Goal: Communication & Community: Answer question/provide support

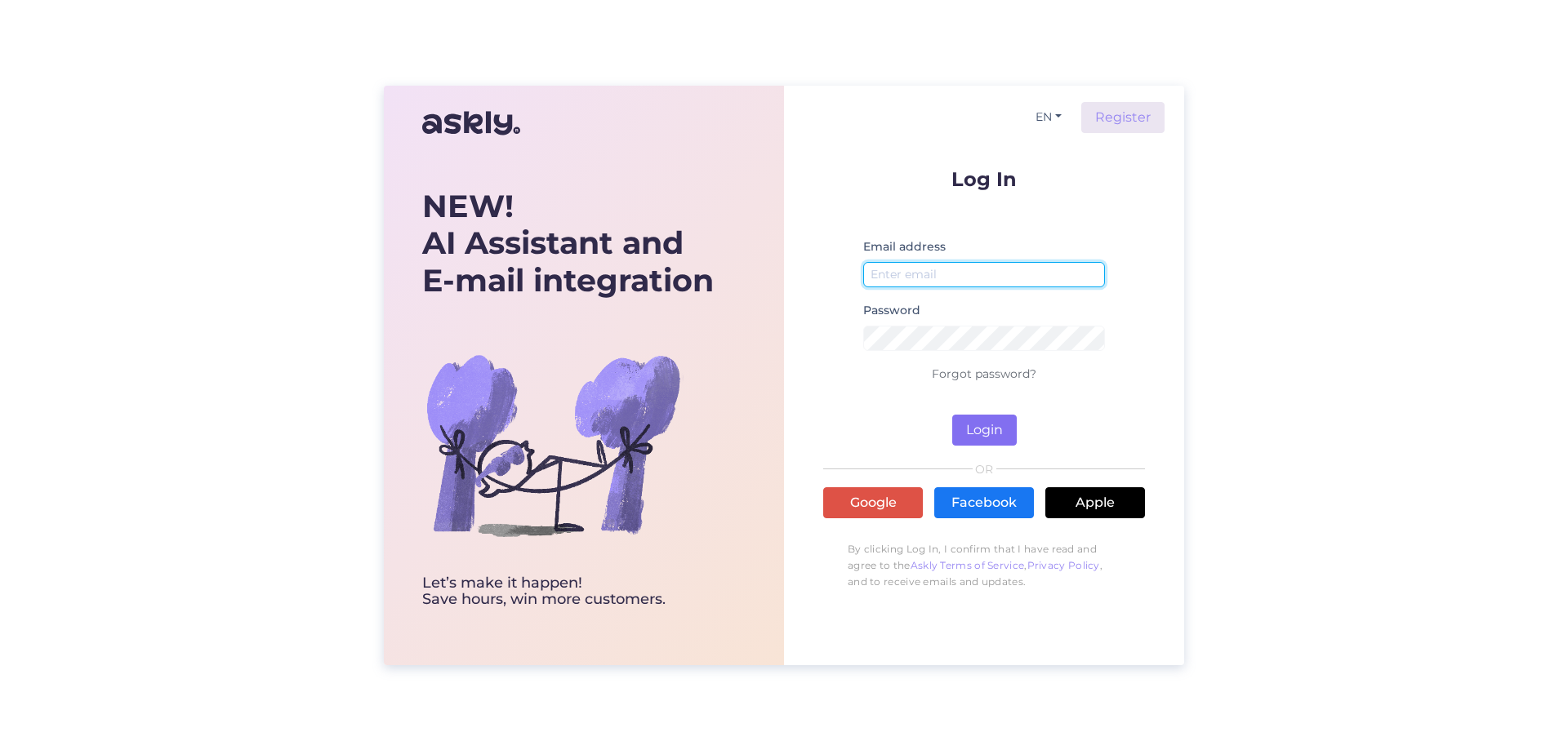
type input "[EMAIL_ADDRESS][DOMAIN_NAME]"
click at [980, 424] on button "Login" at bounding box center [984, 430] width 64 height 31
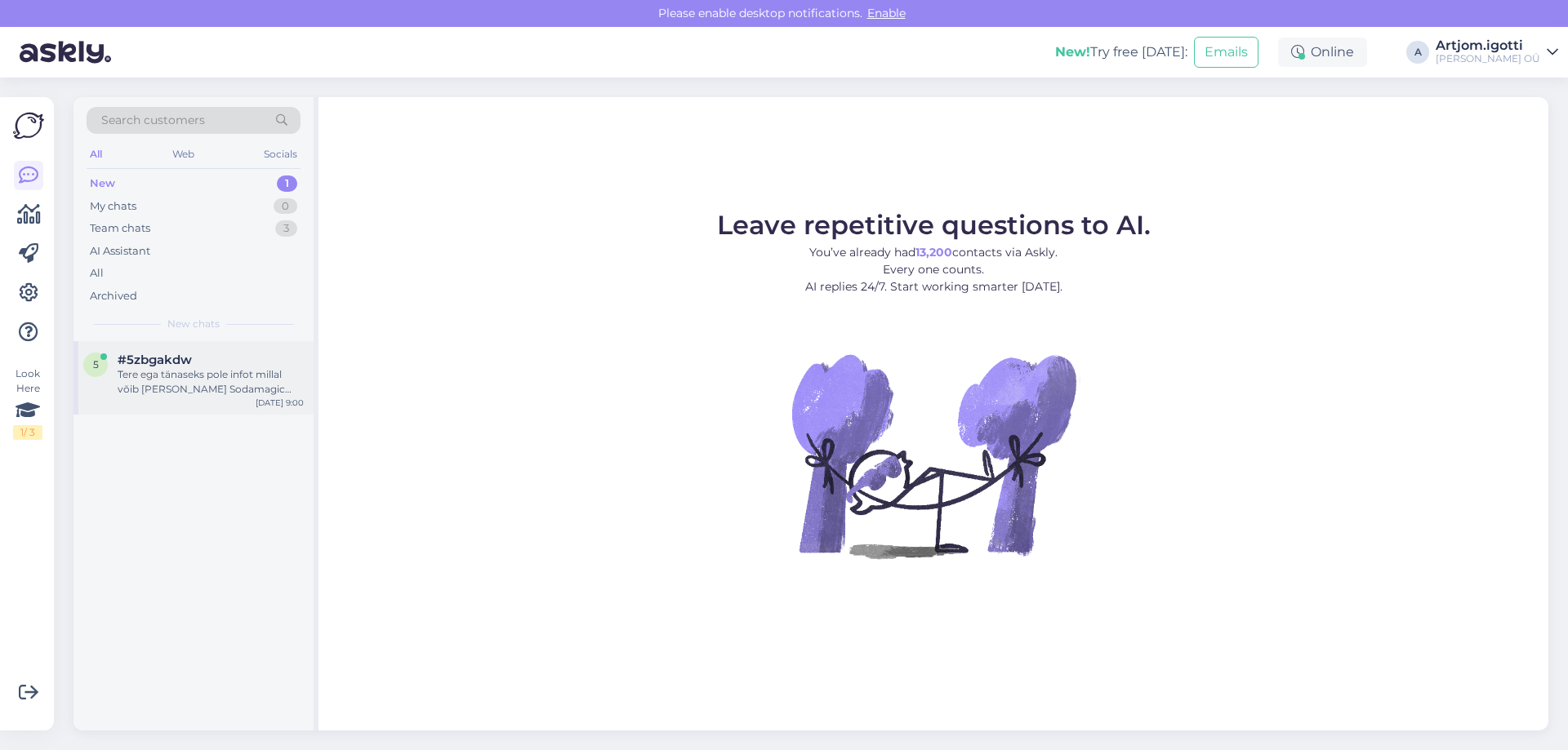
click at [223, 353] on div "#5zbgakdw" at bounding box center [210, 361] width 186 height 15
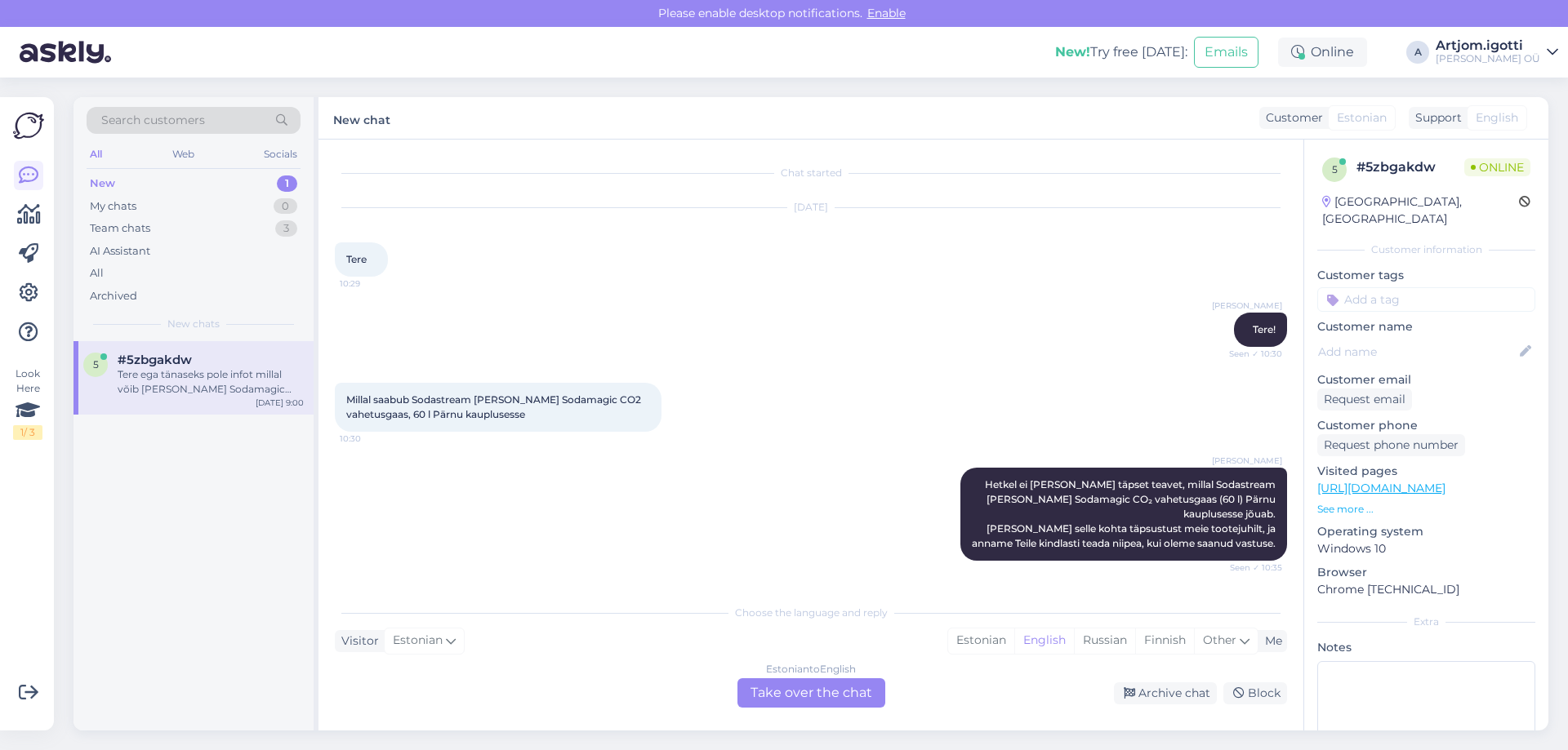
scroll to position [517, 0]
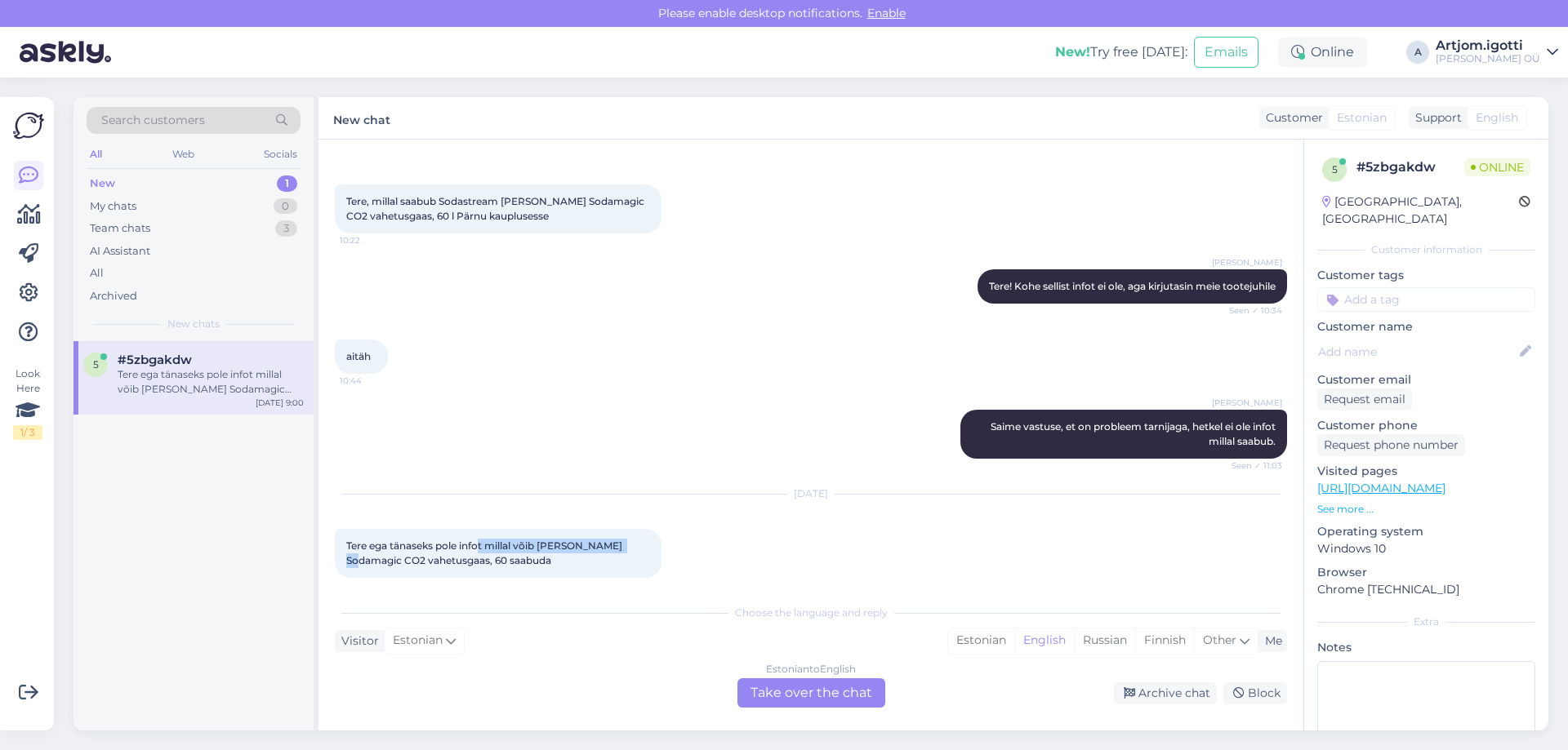
drag, startPoint x: 479, startPoint y: 532, endPoint x: 632, endPoint y: 534, distance: 153.0
click at [632, 534] on div "Tere ega tänaseks pole infot millal võib [PERSON_NAME] Sodamagic CO2 vahetusgaa…" at bounding box center [498, 553] width 327 height 49
click at [619, 540] on span "Tere ega tänaseks pole infot millal võib [PERSON_NAME] Sodamagic CO2 vahetusgaa…" at bounding box center [486, 553] width 278 height 27
click at [967, 634] on div "Estonian" at bounding box center [981, 641] width 66 height 24
drag, startPoint x: 574, startPoint y: 533, endPoint x: 434, endPoint y: 549, distance: 140.9
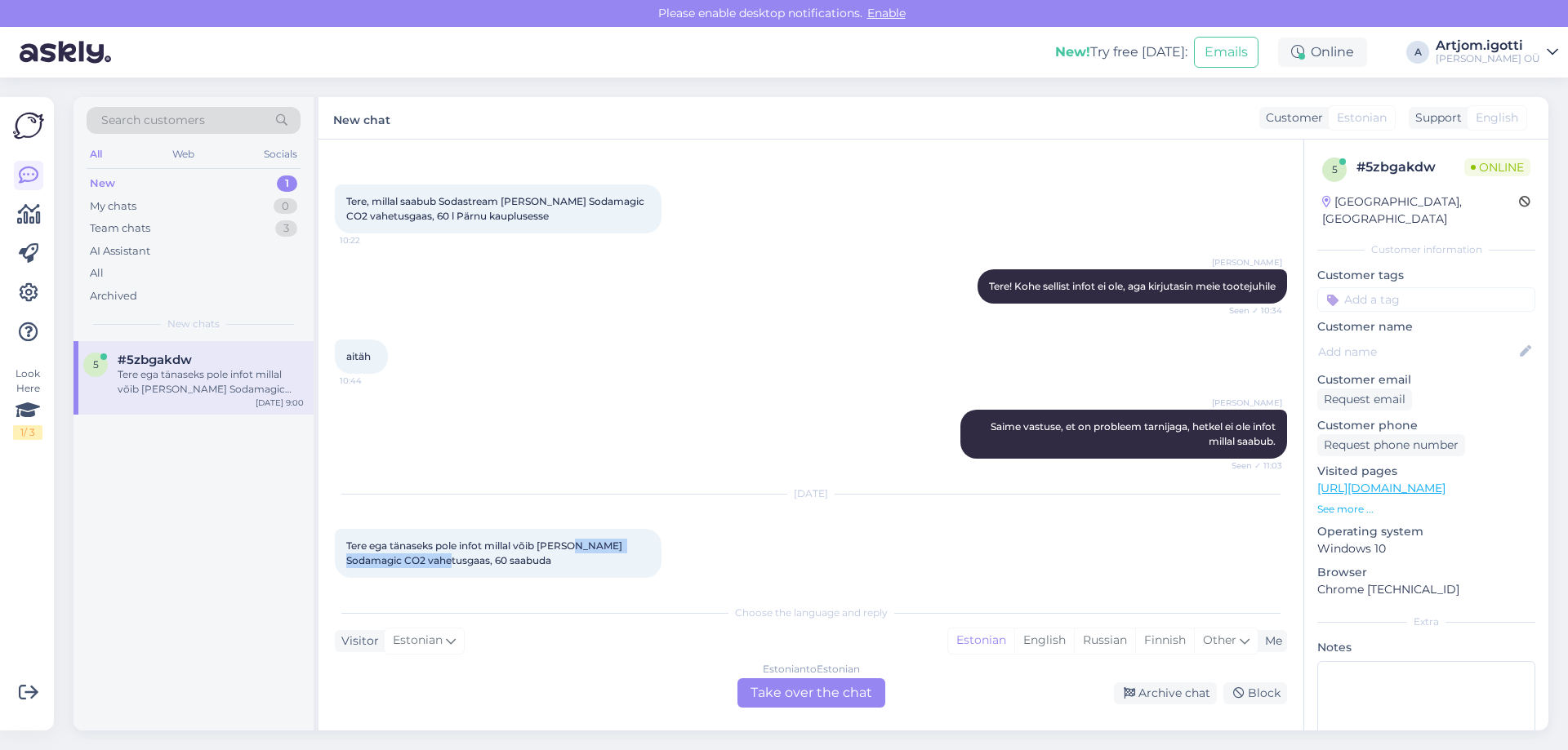
click at [434, 549] on span "Tere ega tänaseks pole infot millal võib [PERSON_NAME] Sodamagic CO2 vahetusgaa…" at bounding box center [486, 553] width 278 height 27
copy span "Sodamagic CO2 vahetusgaas,"
click at [973, 640] on div "Estonian" at bounding box center [981, 641] width 66 height 24
click at [855, 704] on div "Estonian to Estonian Take over the chat" at bounding box center [811, 692] width 148 height 29
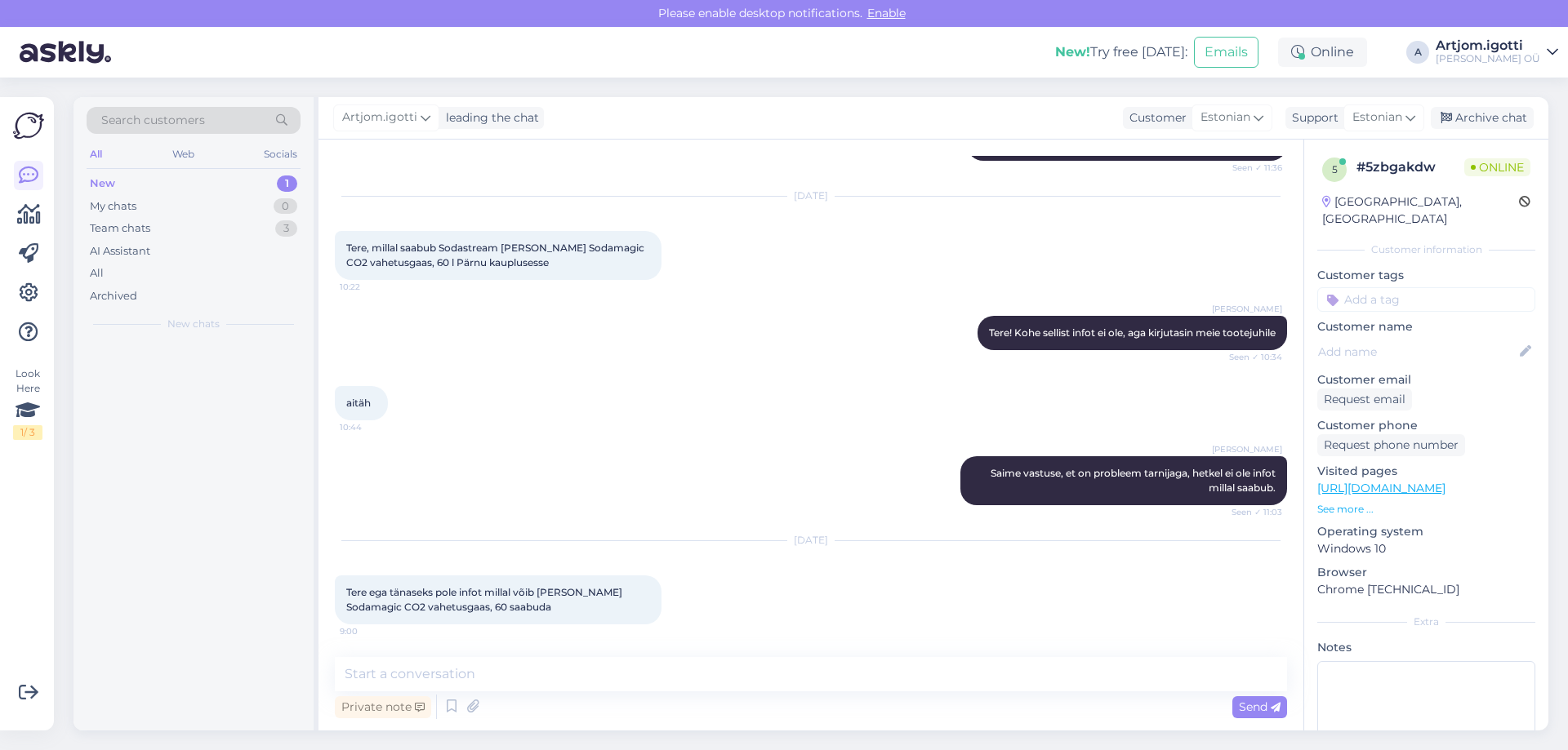
scroll to position [456, 0]
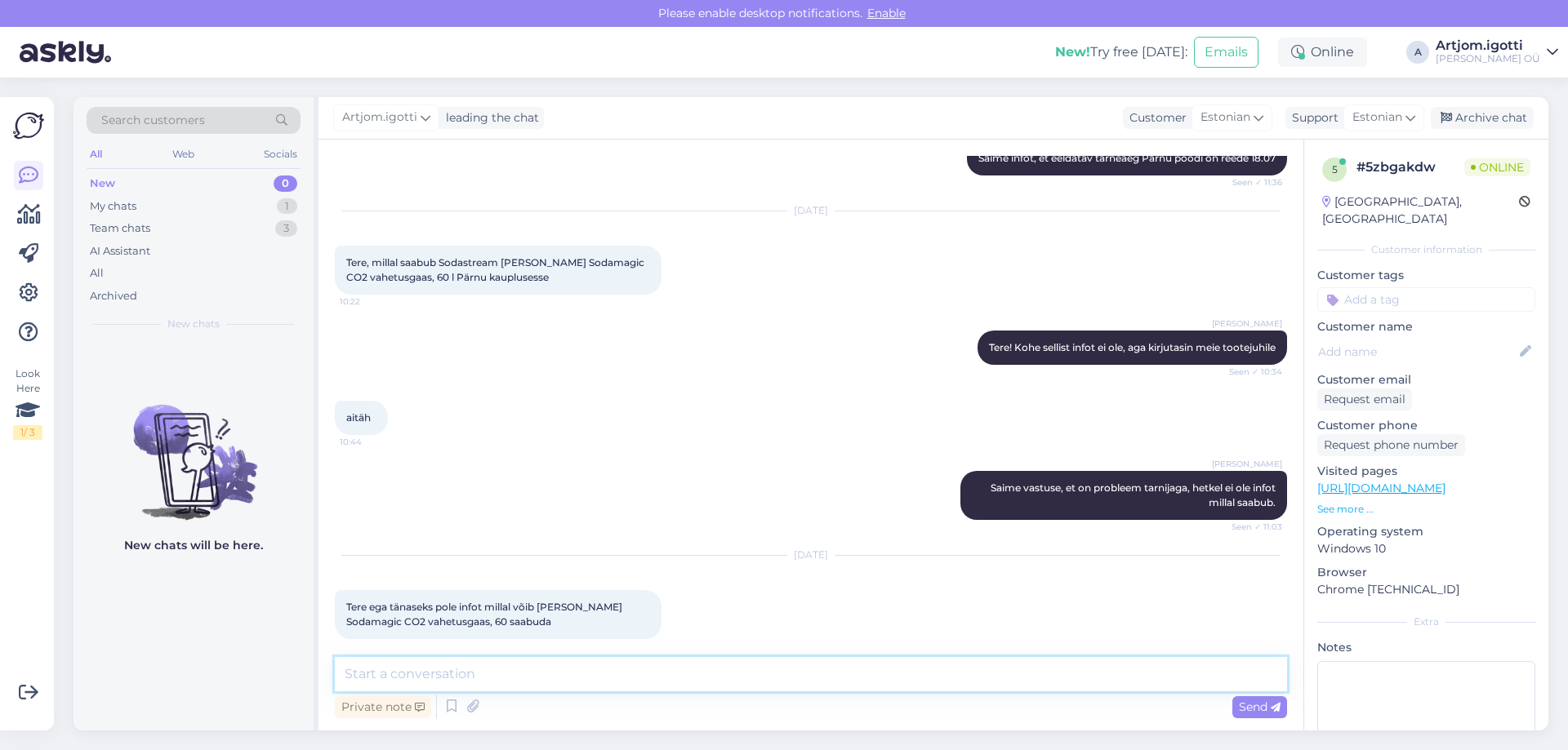
click at [729, 690] on textarea at bounding box center [810, 674] width 952 height 35
type textarea "Tere"
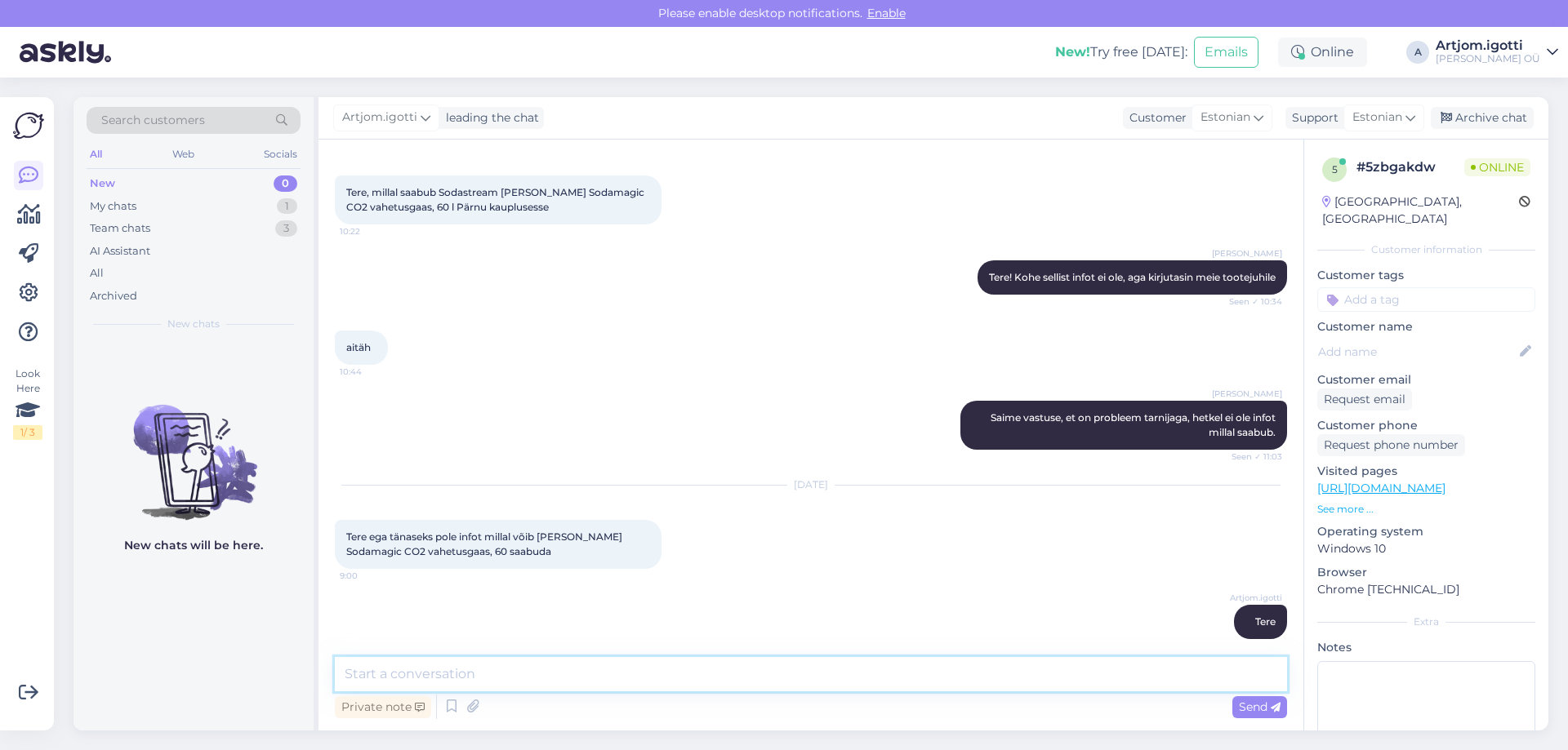
click at [678, 660] on textarea at bounding box center [810, 674] width 952 height 35
paste textarea "[URL][DOMAIN_NAME][PERSON_NAME]"
type textarea "[URL][DOMAIN_NAME][PERSON_NAME]"
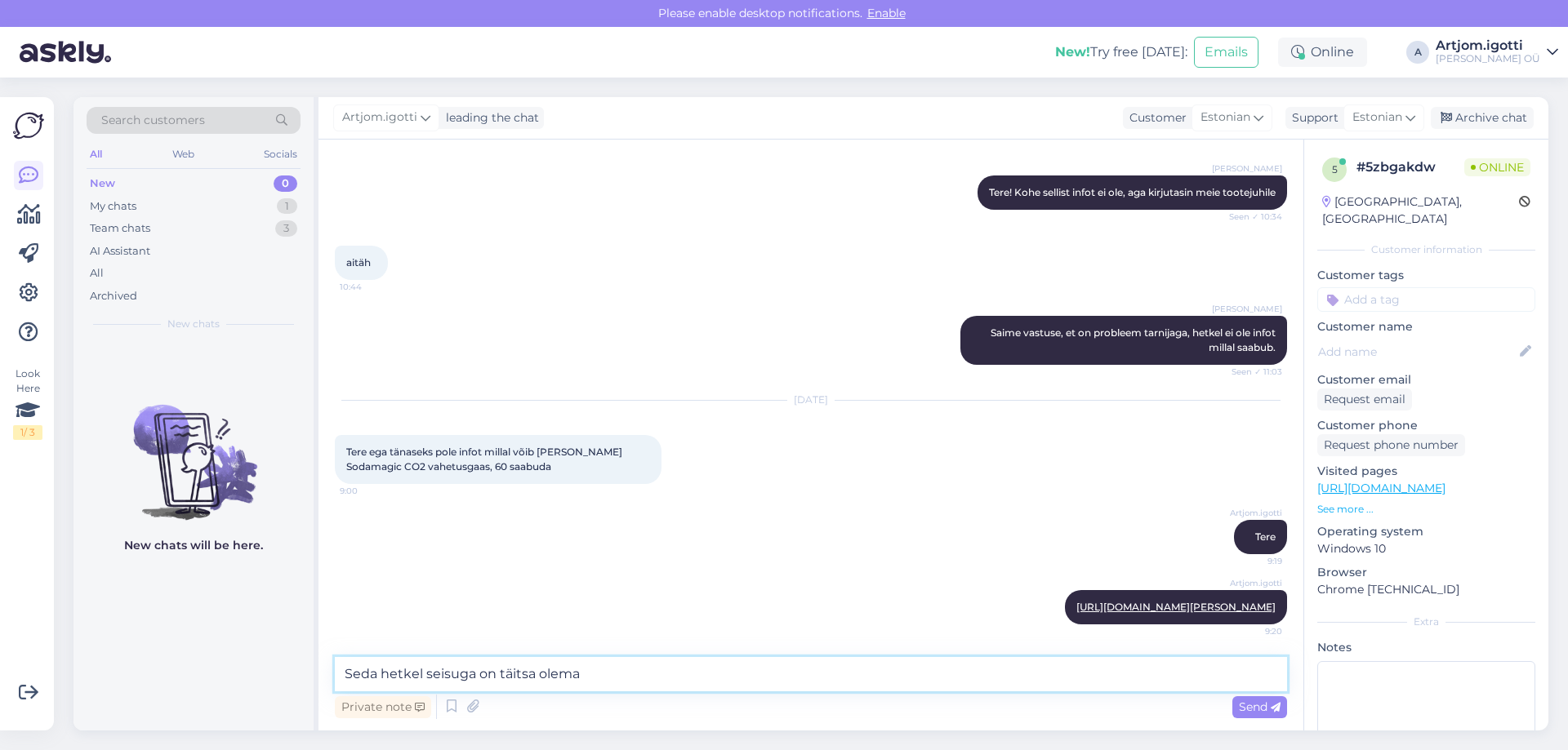
type textarea "Seda hetkel seisuga on täitsa olemas"
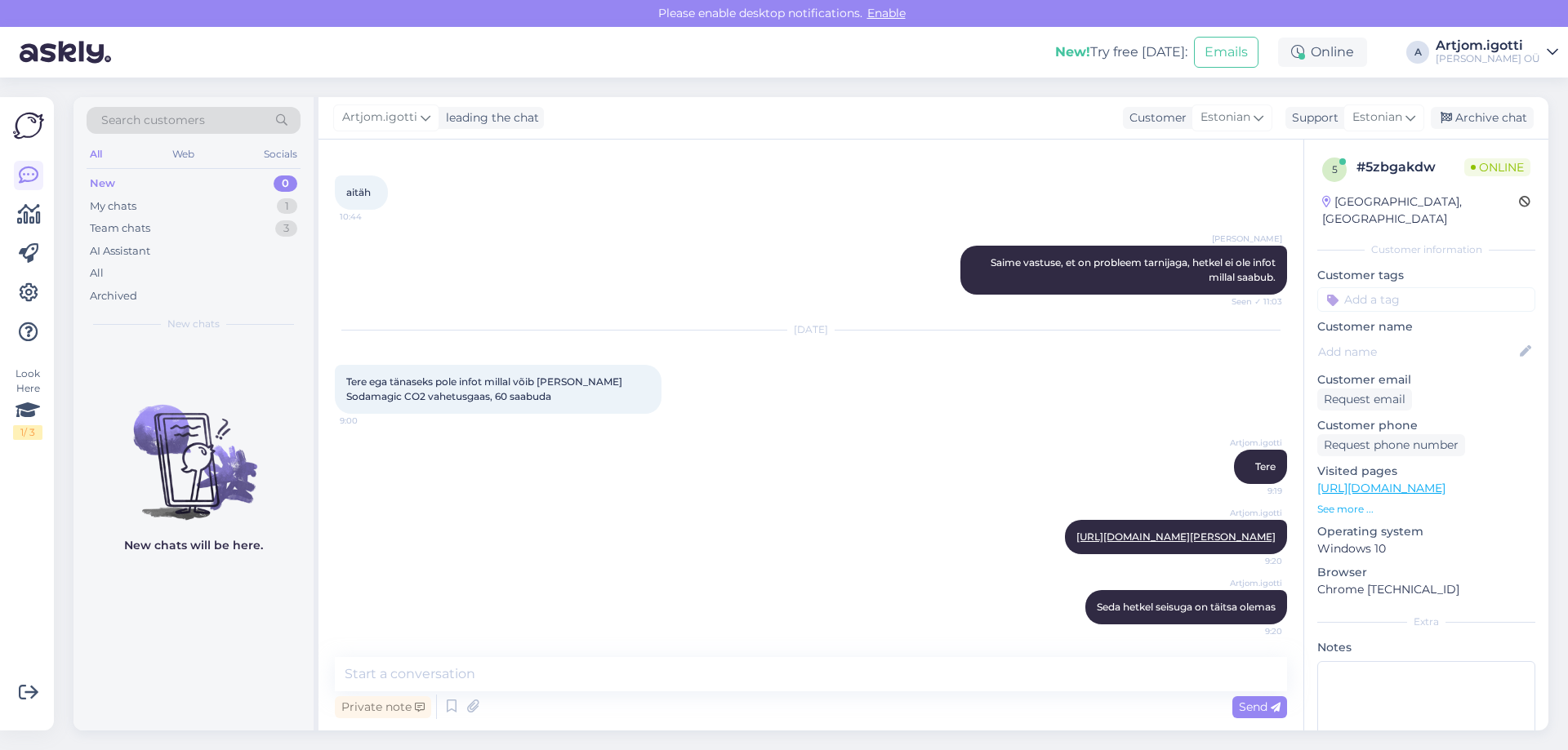
click at [644, 166] on div "aitäh 10:44" at bounding box center [810, 192] width 952 height 70
click at [255, 210] on div "My chats 1" at bounding box center [193, 206] width 214 height 22
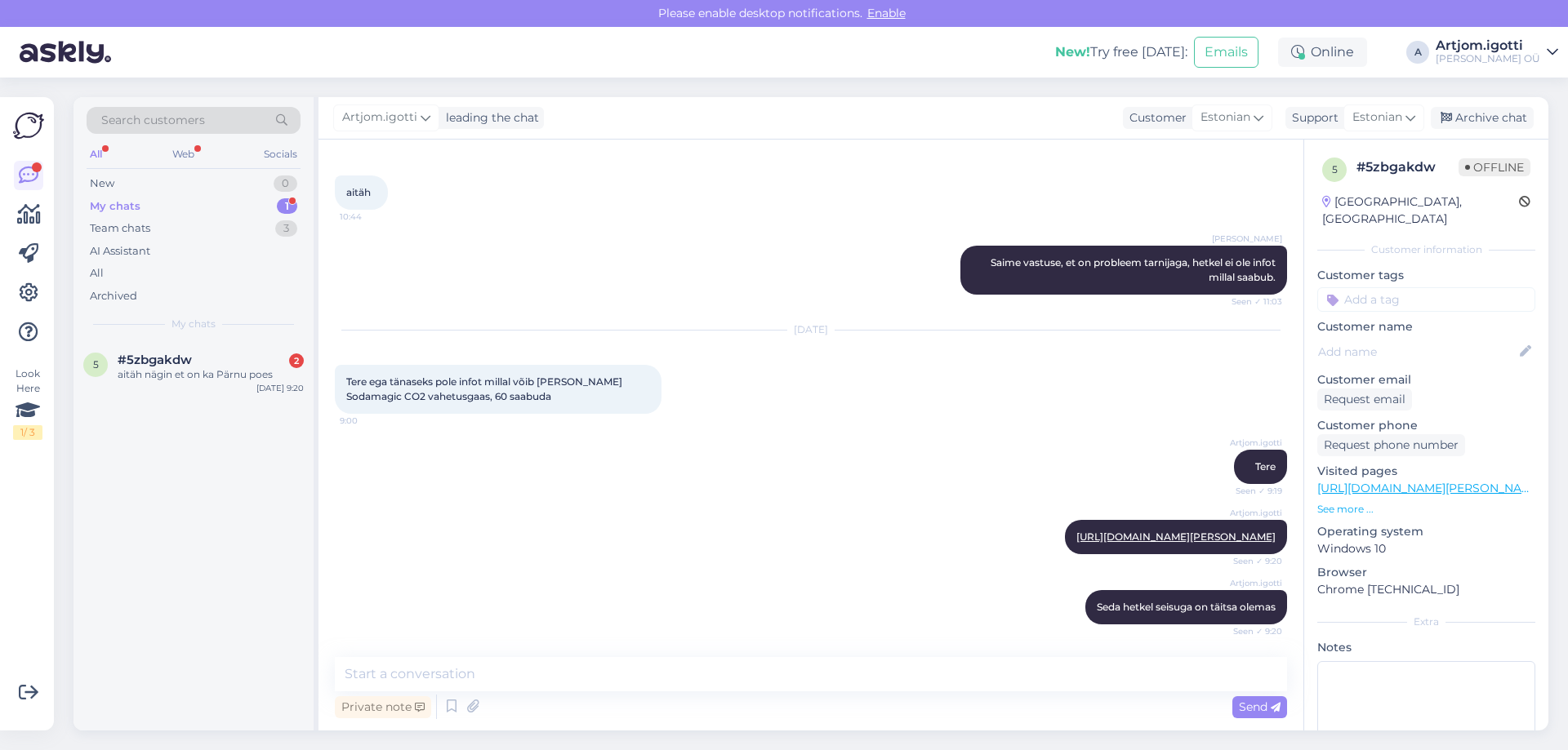
scroll to position [821, 0]
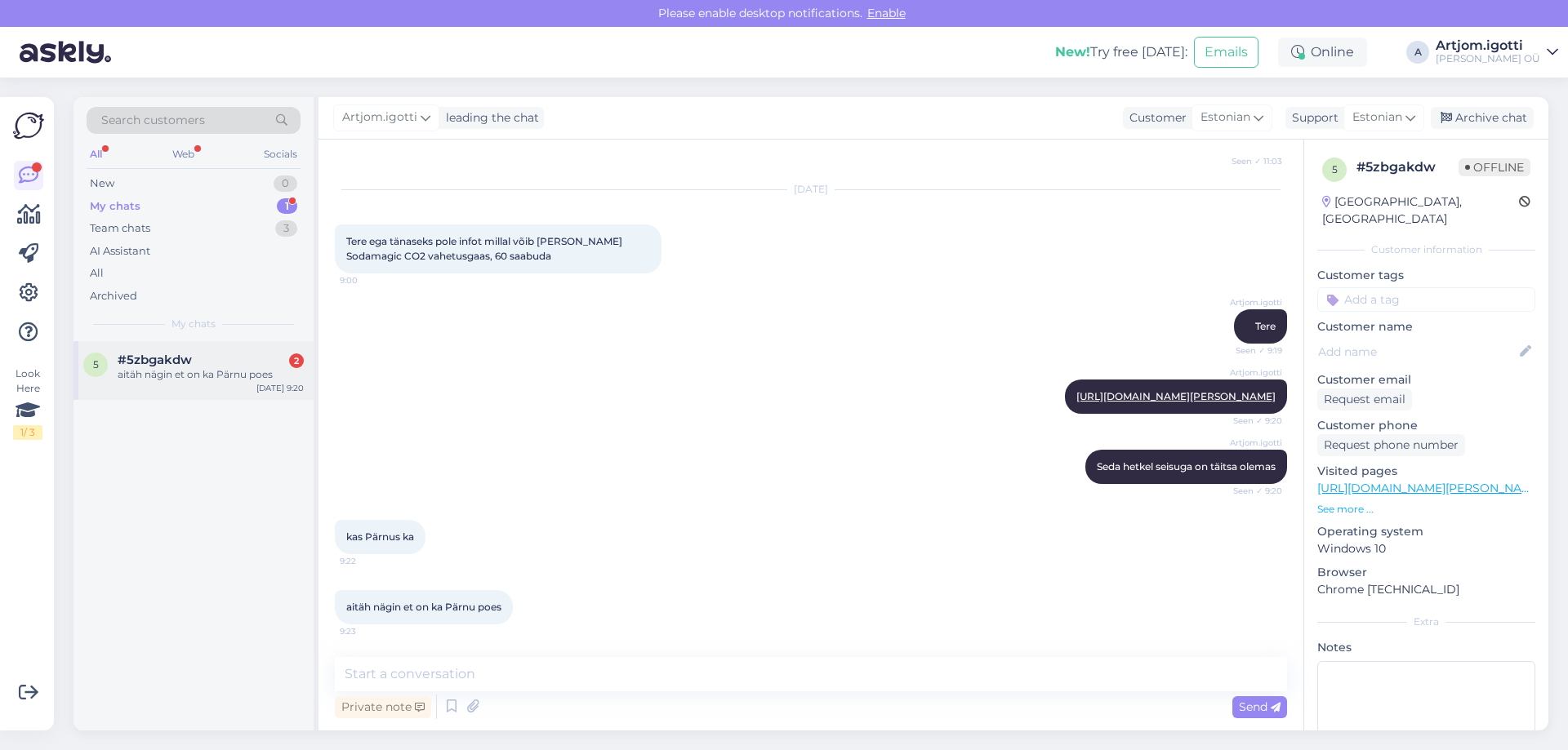
click at [221, 396] on div "5 #5zbgakdw 2 aitäh nägin et on ka Pärnu poes [DATE] 9:20" at bounding box center [193, 370] width 240 height 59
click at [451, 677] on textarea at bounding box center [810, 674] width 952 height 35
type textarea "Ilusat päeva"
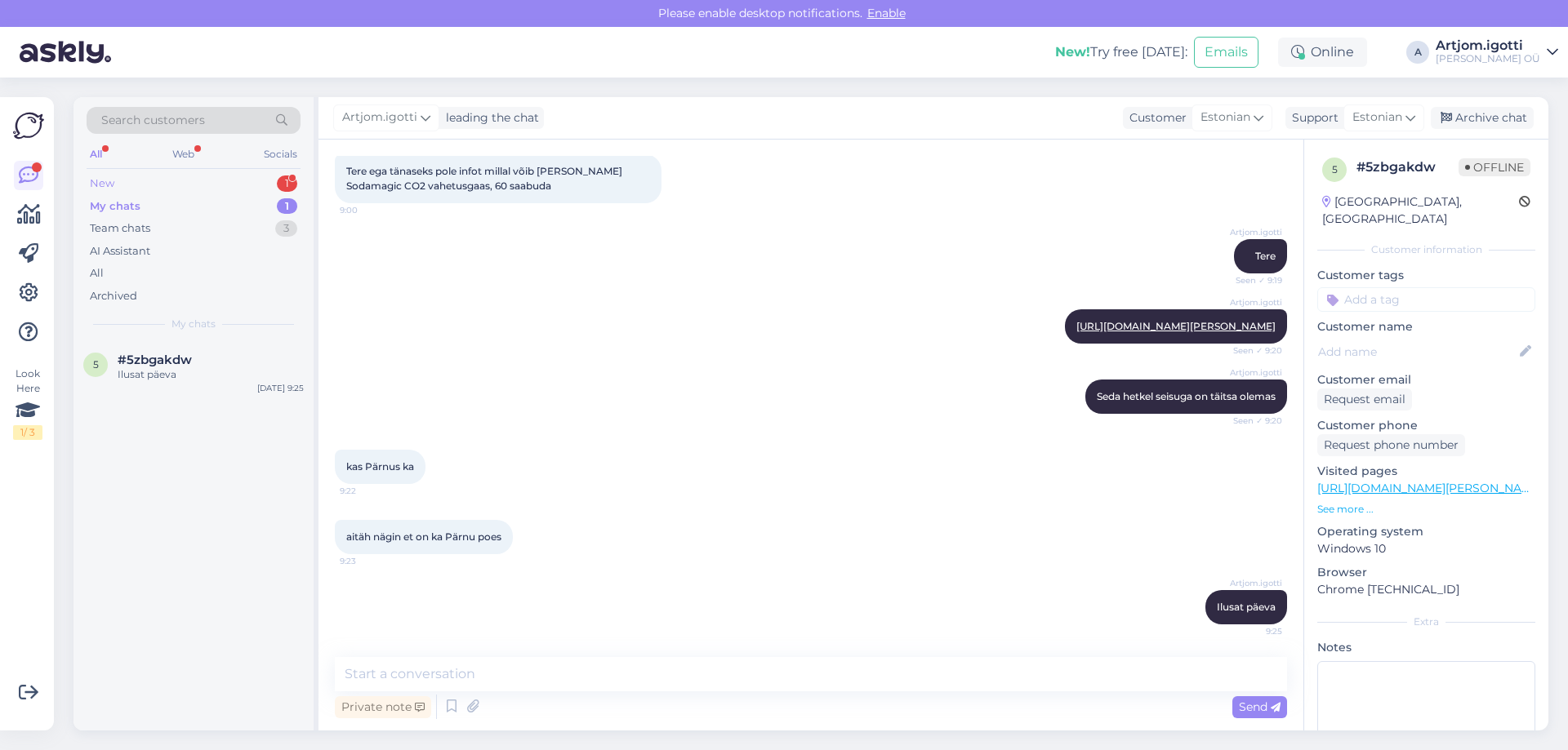
click at [173, 179] on div "New 1" at bounding box center [193, 183] width 214 height 22
click at [192, 363] on div "#psvijkx7" at bounding box center [210, 361] width 186 height 15
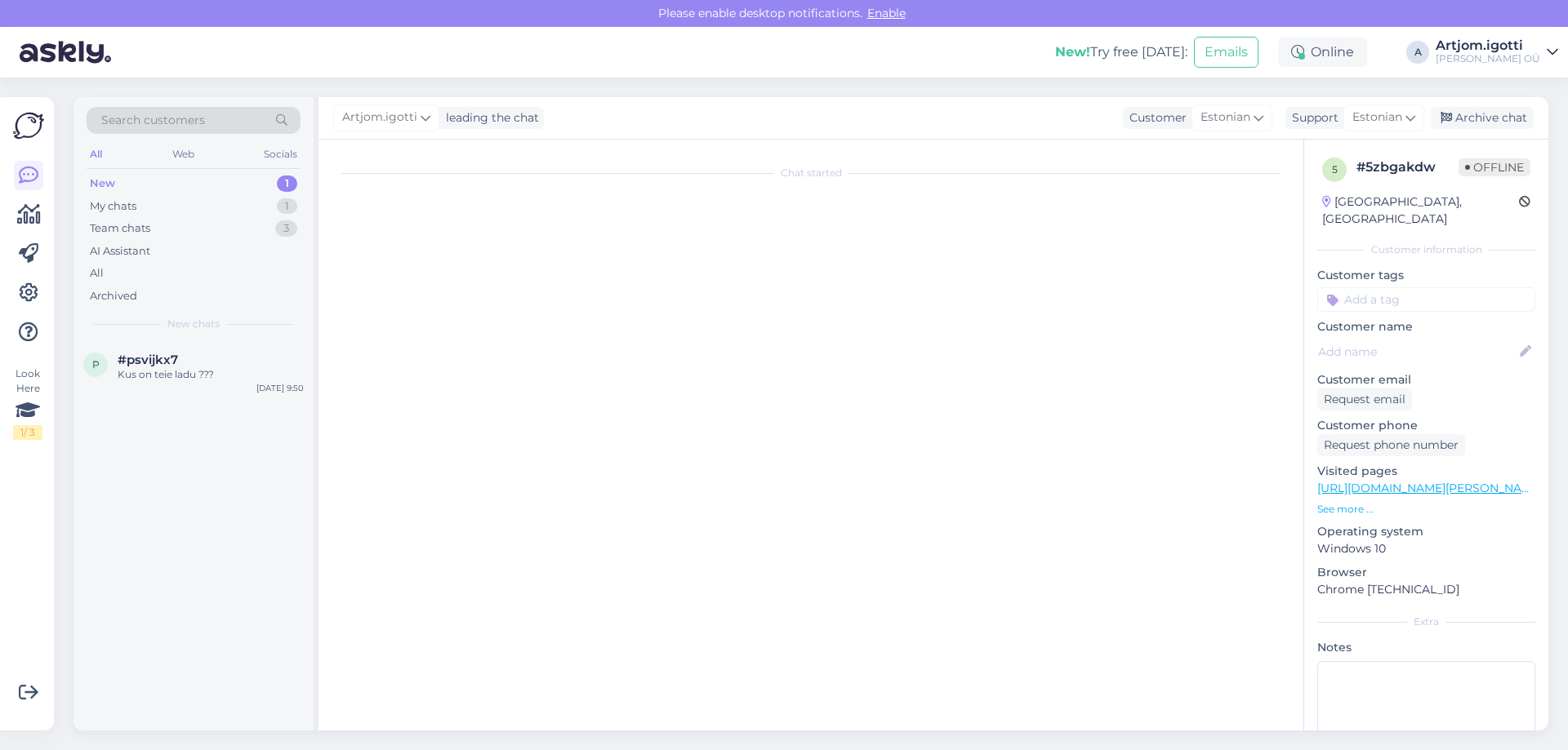
scroll to position [0, 0]
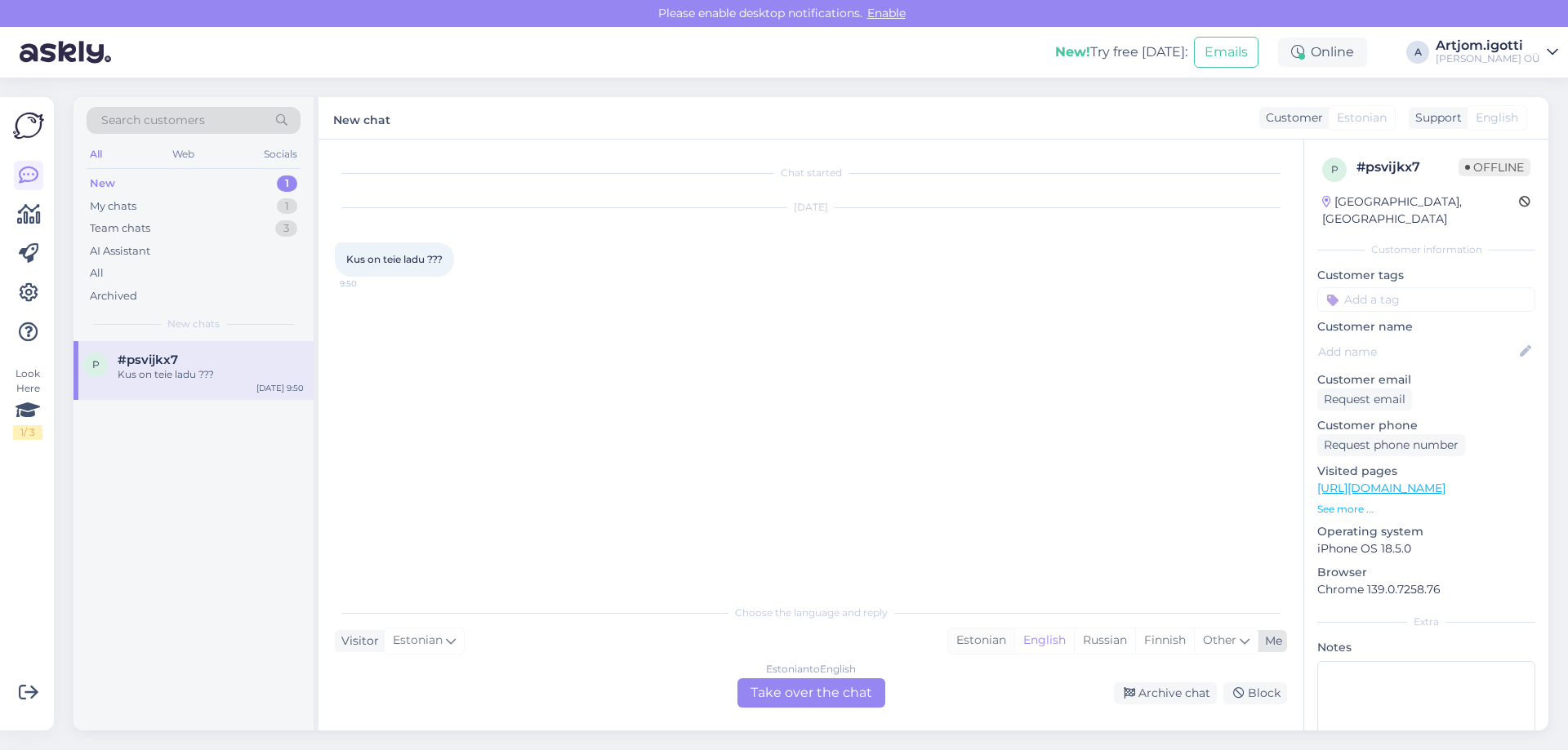
click at [976, 643] on div "Estonian" at bounding box center [981, 641] width 66 height 24
click at [850, 697] on div "Estonian to Estonian Take over the chat" at bounding box center [811, 692] width 148 height 29
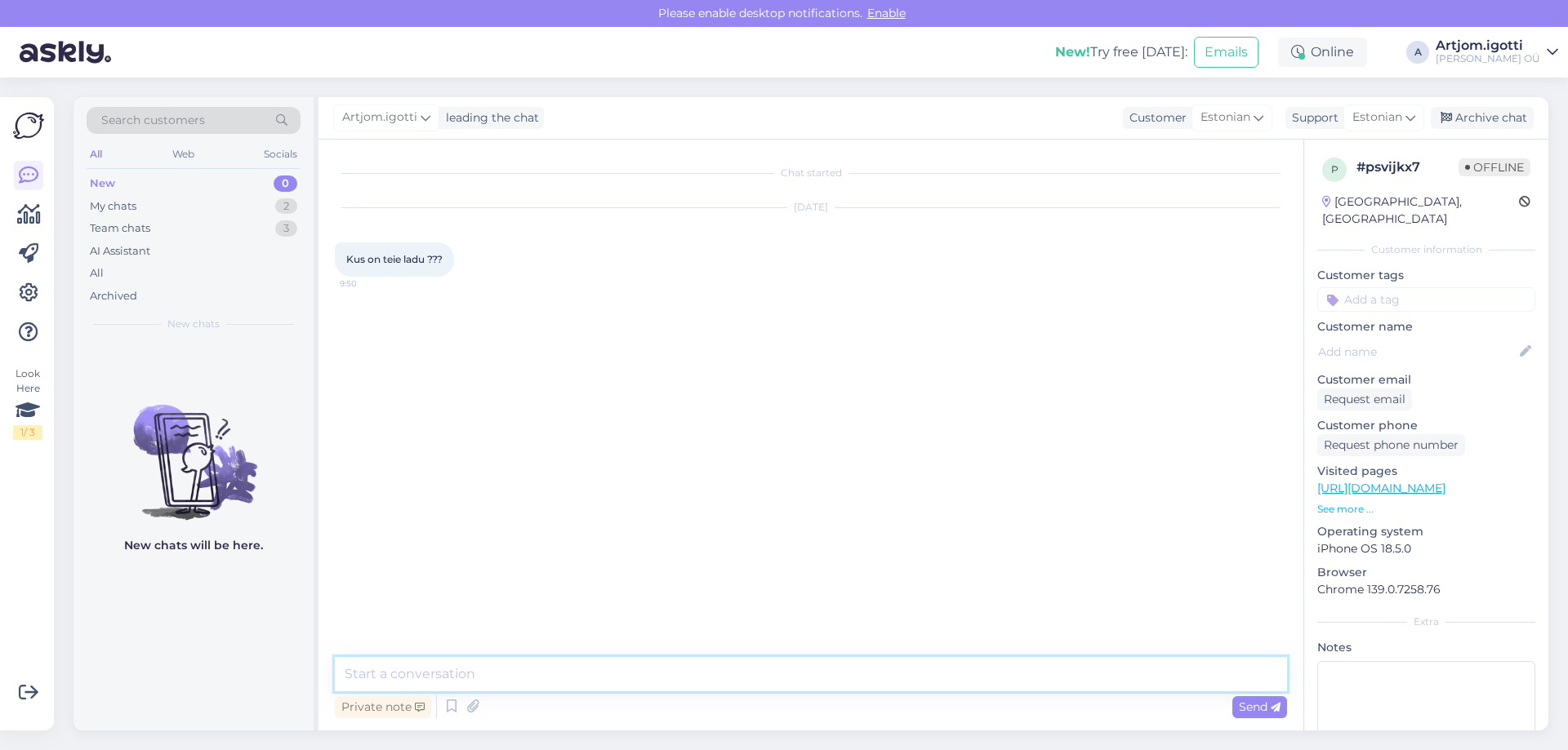
click at [568, 668] on textarea at bounding box center [810, 674] width 952 height 35
type textarea "[PERSON_NAME] tee 1"
click at [571, 684] on textarea at bounding box center [810, 674] width 952 height 35
type textarea "Wexl ladu"
